Goal: Find specific page/section: Find specific page/section

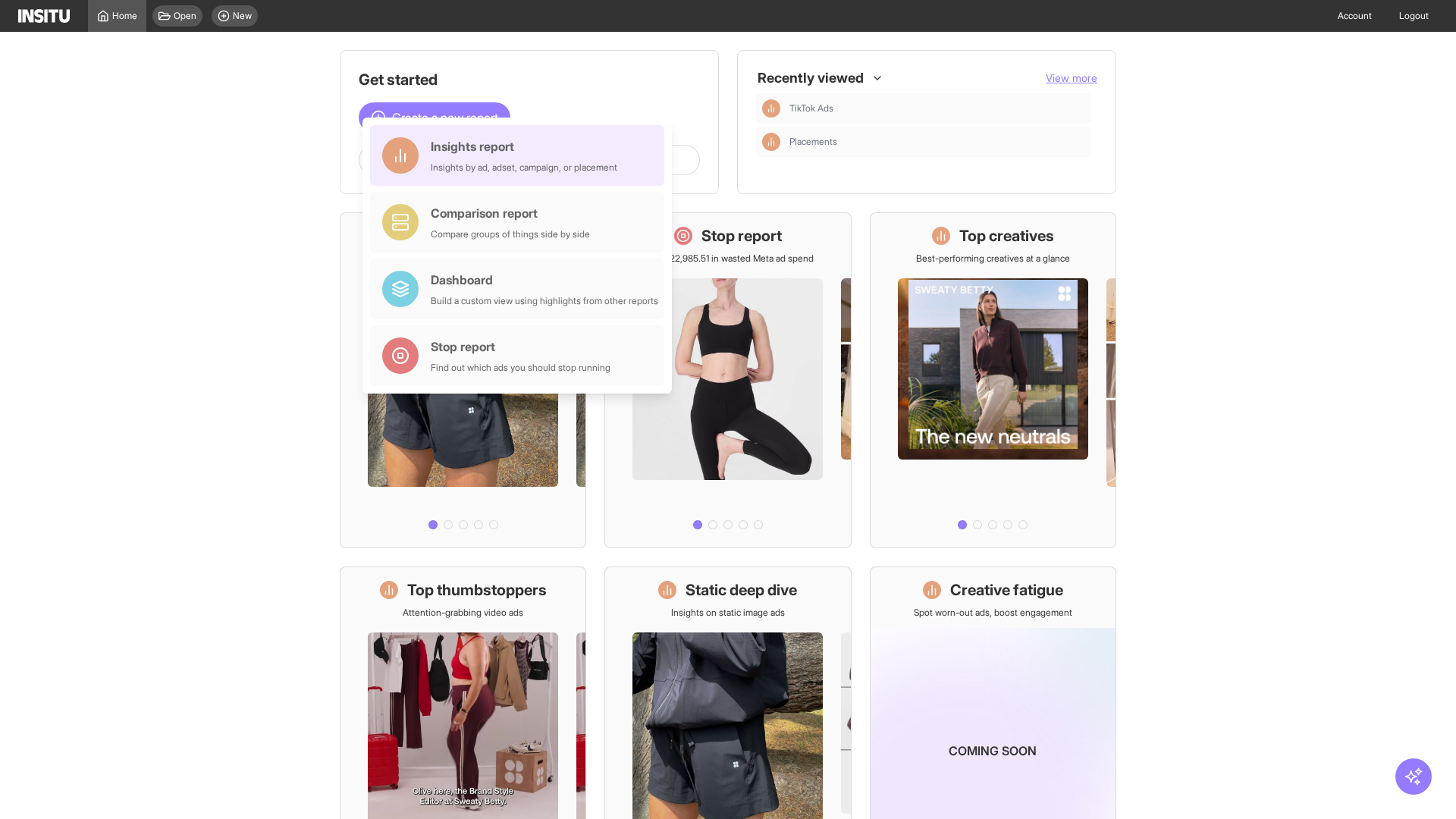
click at [521, 155] on div "Insights report Insights by ad, adset, campaign, or placement" at bounding box center [523, 155] width 186 height 37
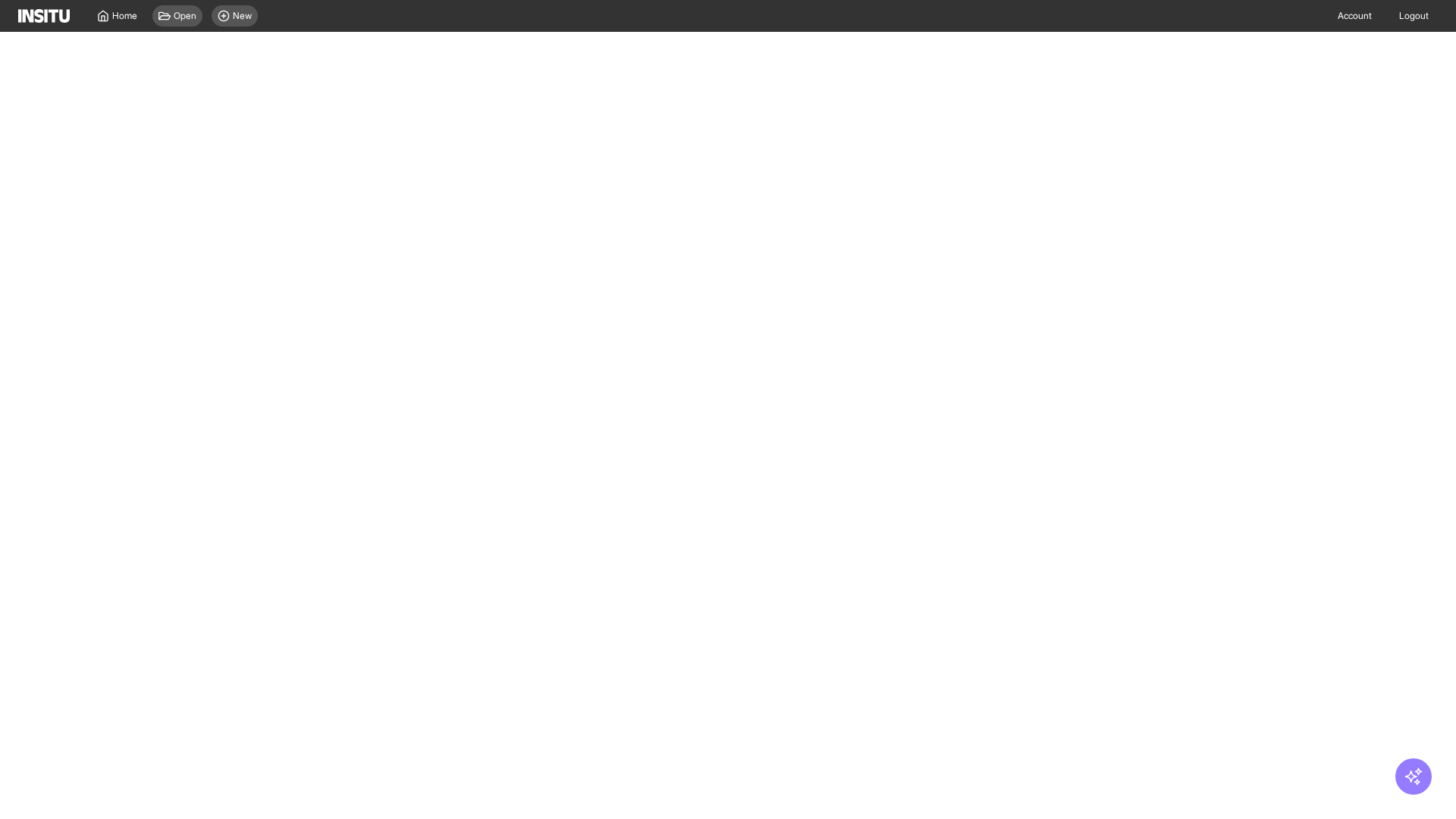
select select "**"
